Goal: Transaction & Acquisition: Obtain resource

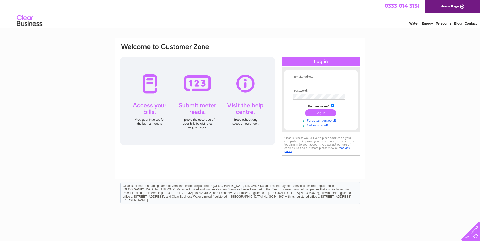
type input "[PERSON_NAME][EMAIL_ADDRESS][DOMAIN_NAME]"
click at [320, 113] on input "submit" at bounding box center [320, 113] width 31 height 7
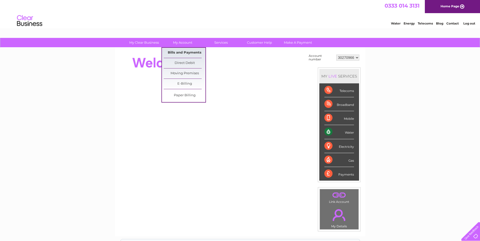
click at [185, 52] on link "Bills and Payments" at bounding box center [185, 53] width 42 height 10
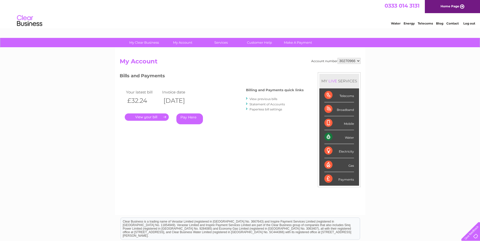
click at [149, 117] on link "." at bounding box center [147, 117] width 44 height 7
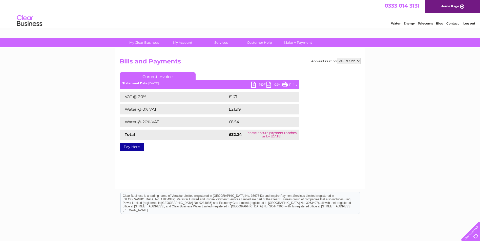
click at [258, 83] on link "PDF" at bounding box center [258, 85] width 15 height 7
click at [468, 24] on link "Log out" at bounding box center [469, 24] width 12 height 4
